Goal: Navigation & Orientation: Understand site structure

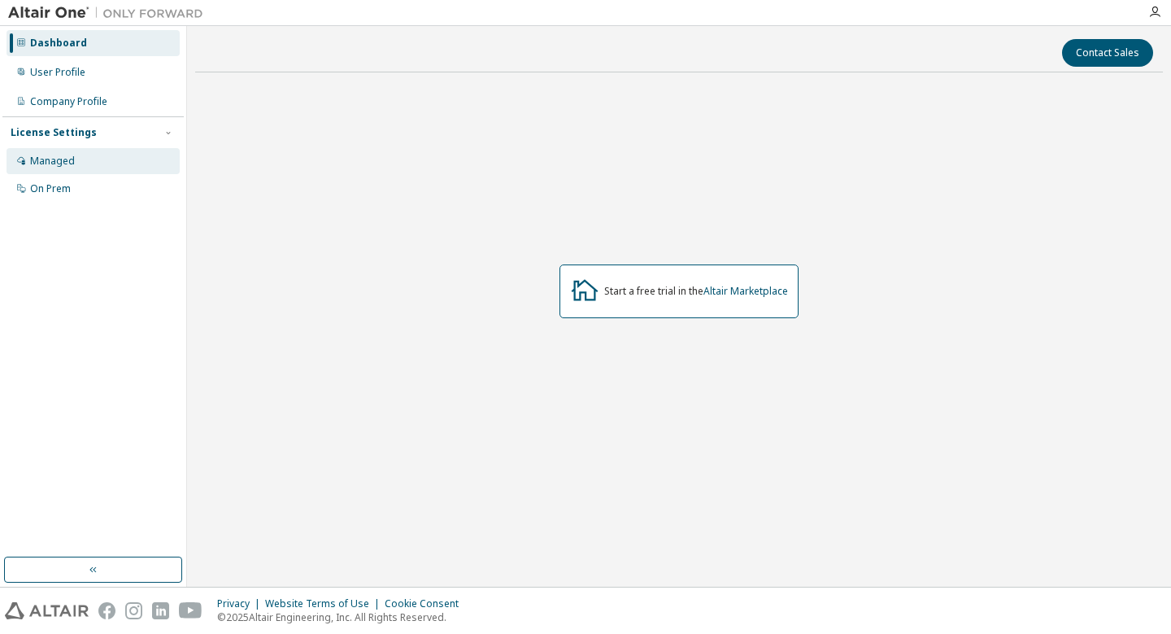
click at [84, 164] on div "Managed" at bounding box center [93, 161] width 173 height 26
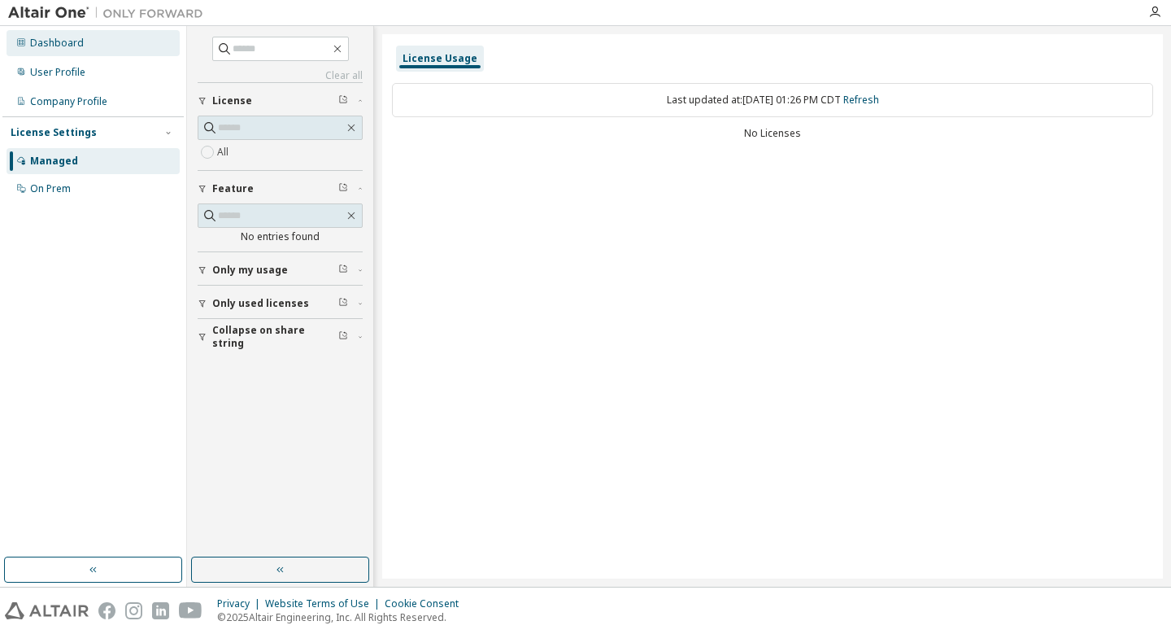
click at [83, 54] on div "Dashboard" at bounding box center [93, 43] width 173 height 26
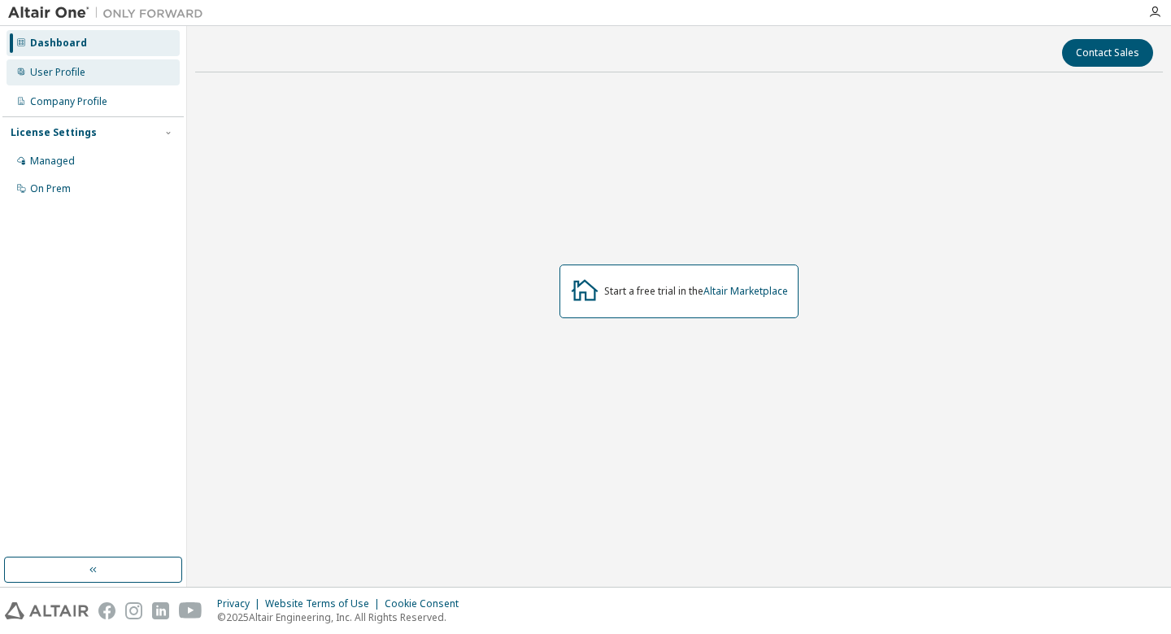
click at [83, 70] on div "User Profile" at bounding box center [57, 72] width 55 height 13
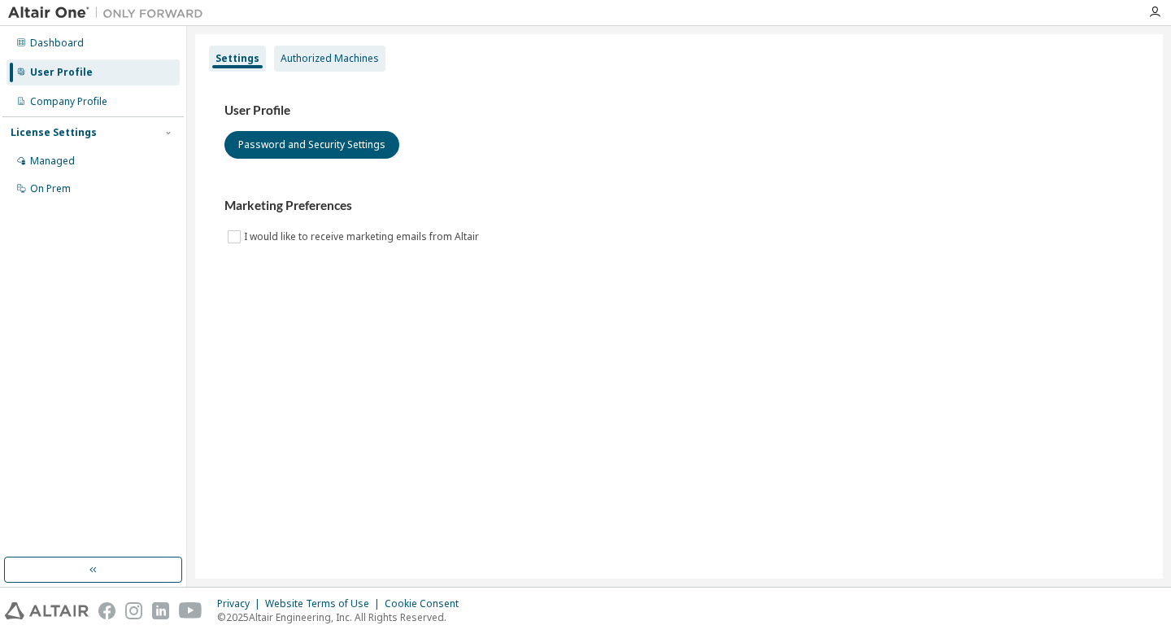
click at [313, 63] on div "Authorized Machines" at bounding box center [330, 58] width 98 height 13
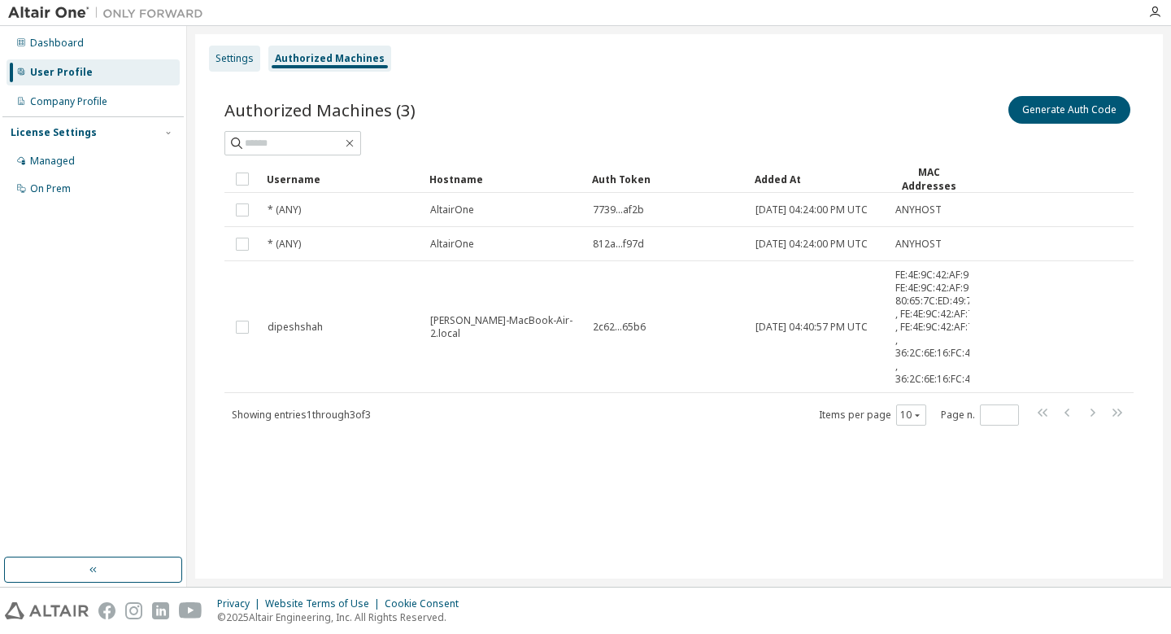
click at [241, 63] on div "Settings" at bounding box center [235, 58] width 38 height 13
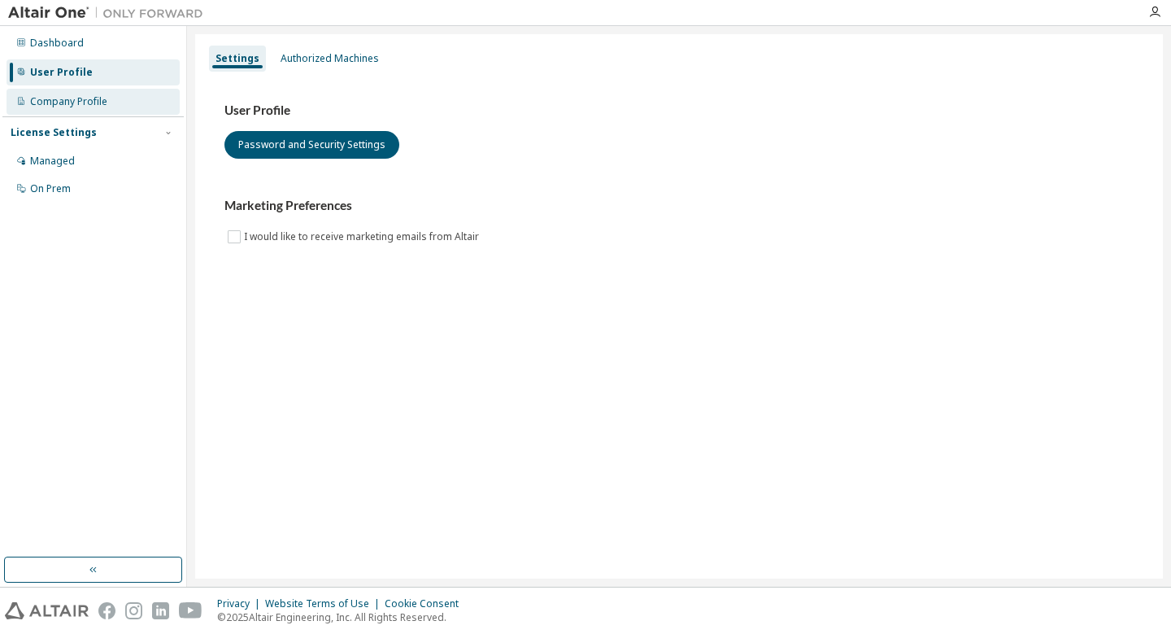
click at [124, 107] on div "Company Profile" at bounding box center [93, 102] width 173 height 26
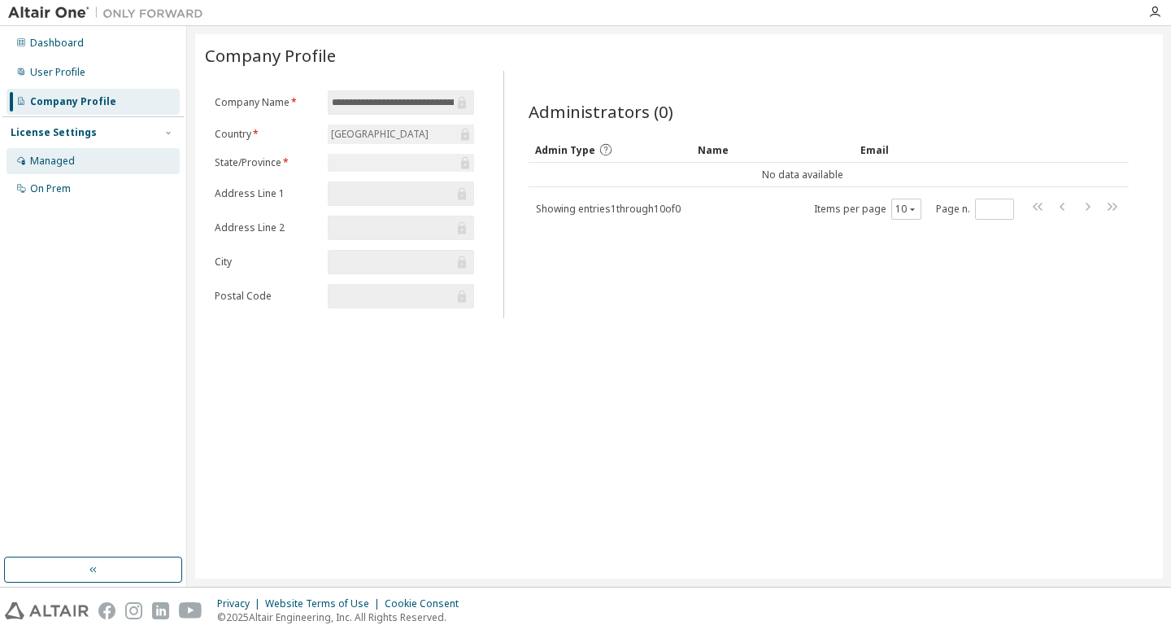
click at [77, 159] on div "Managed" at bounding box center [93, 161] width 173 height 26
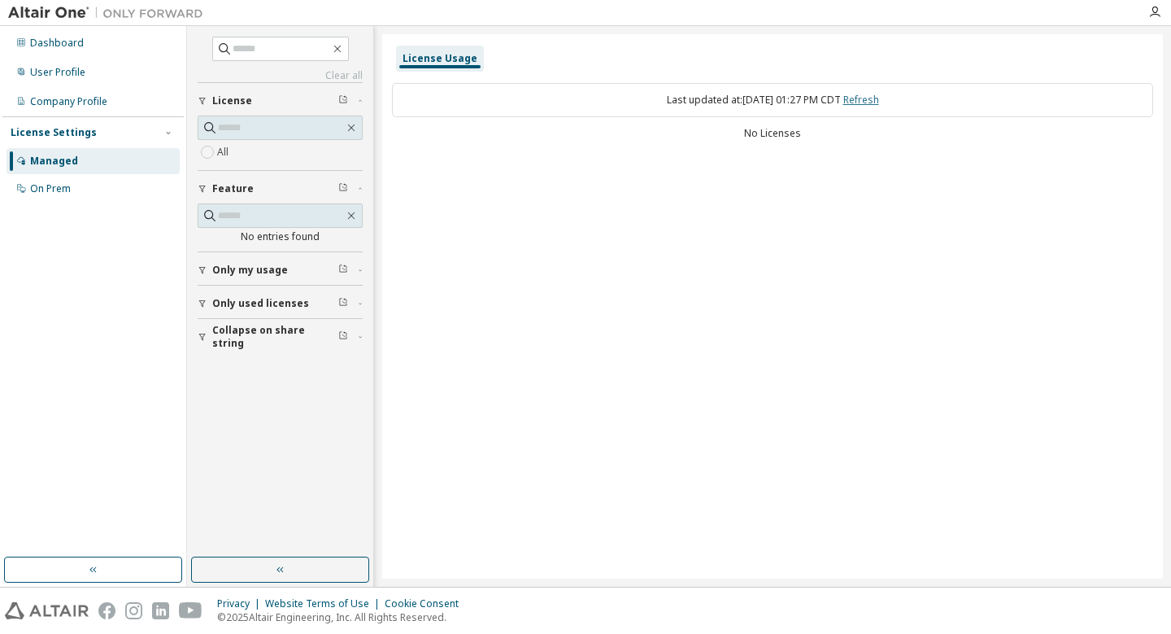
click at [874, 98] on link "Refresh" at bounding box center [861, 100] width 36 height 14
